Goal: Task Accomplishment & Management: Manage account settings

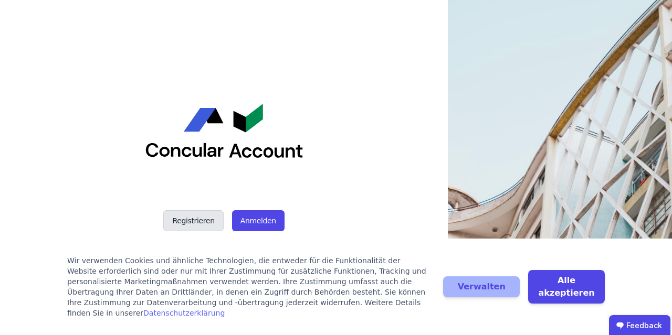
click at [184, 221] on button "Registrieren" at bounding box center [193, 220] width 60 height 21
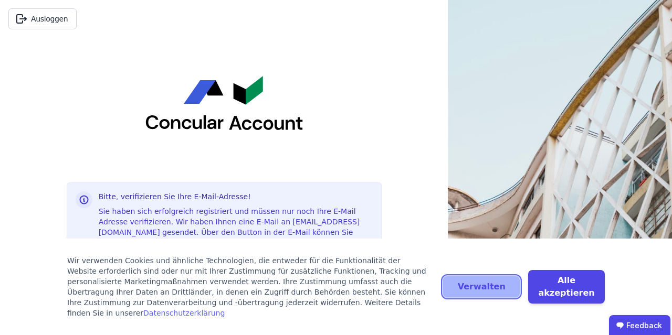
click at [501, 291] on button "Verwalten" at bounding box center [481, 287] width 77 height 21
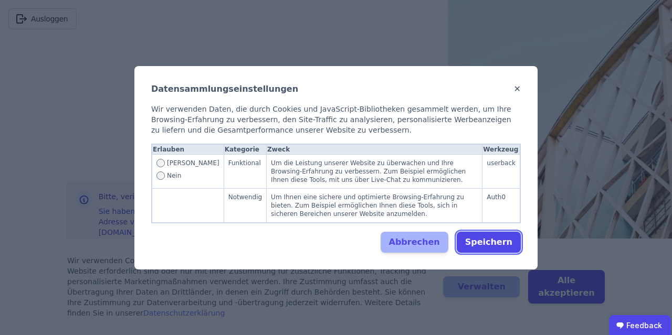
click at [509, 238] on button "Speichern" at bounding box center [489, 242] width 64 height 21
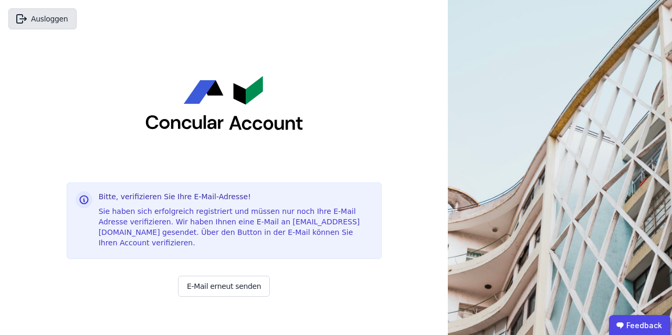
click at [47, 18] on button "Ausloggen" at bounding box center [42, 18] width 68 height 21
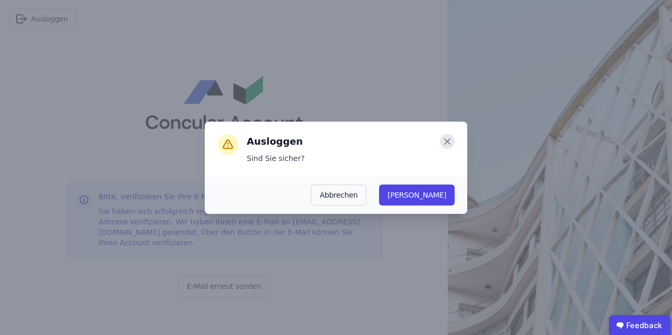
click at [450, 135] on icon at bounding box center [447, 141] width 15 height 15
